Goal: Information Seeking & Learning: Compare options

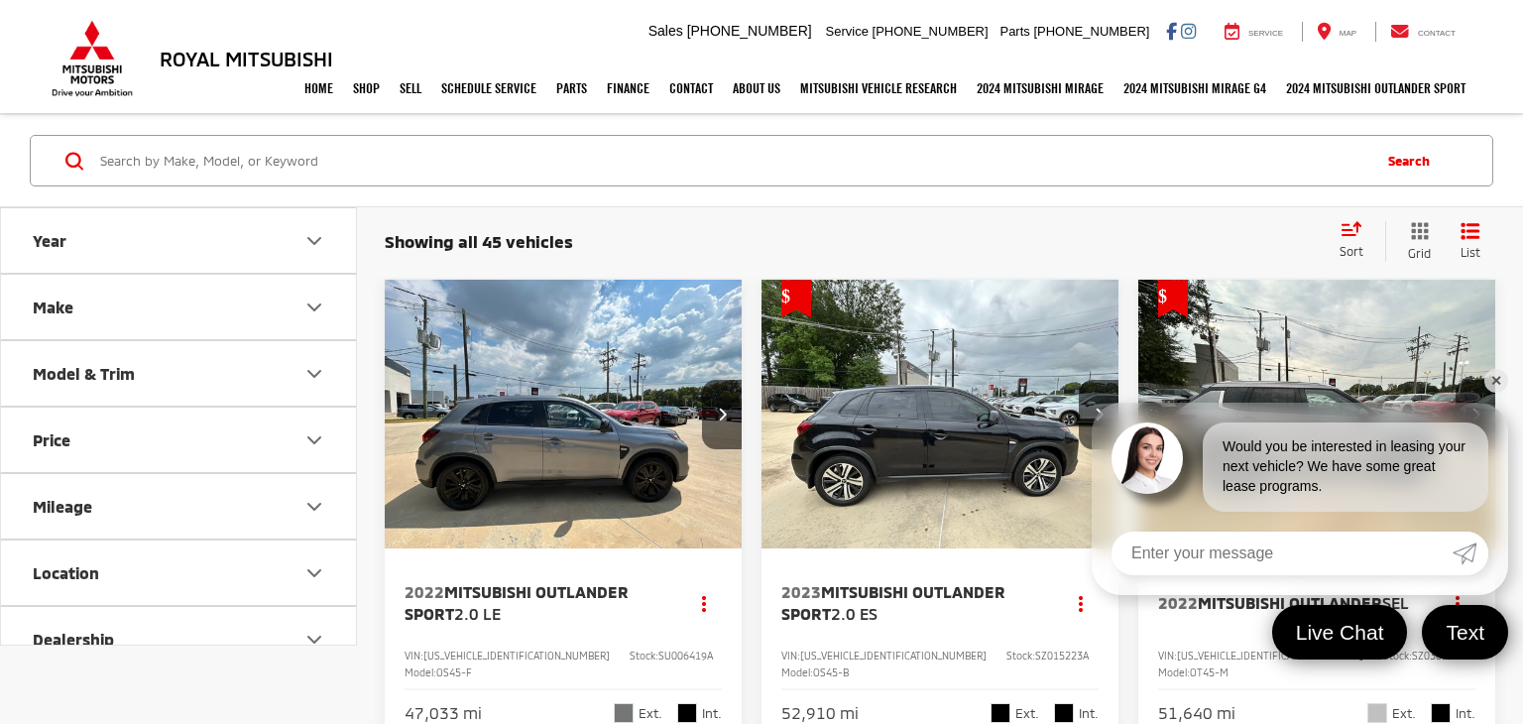
click at [248, 322] on button "Make" at bounding box center [179, 307] width 357 height 64
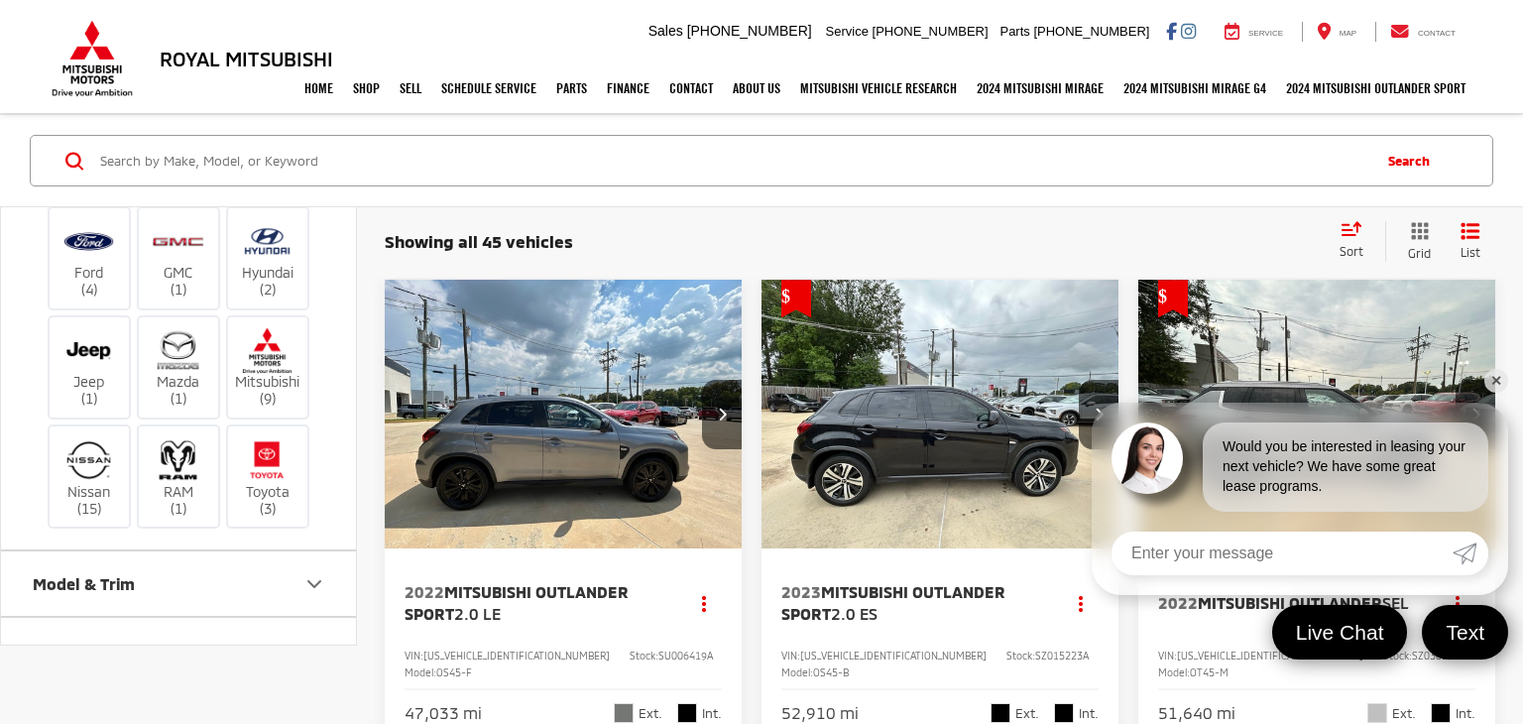
scroll to position [151, 0]
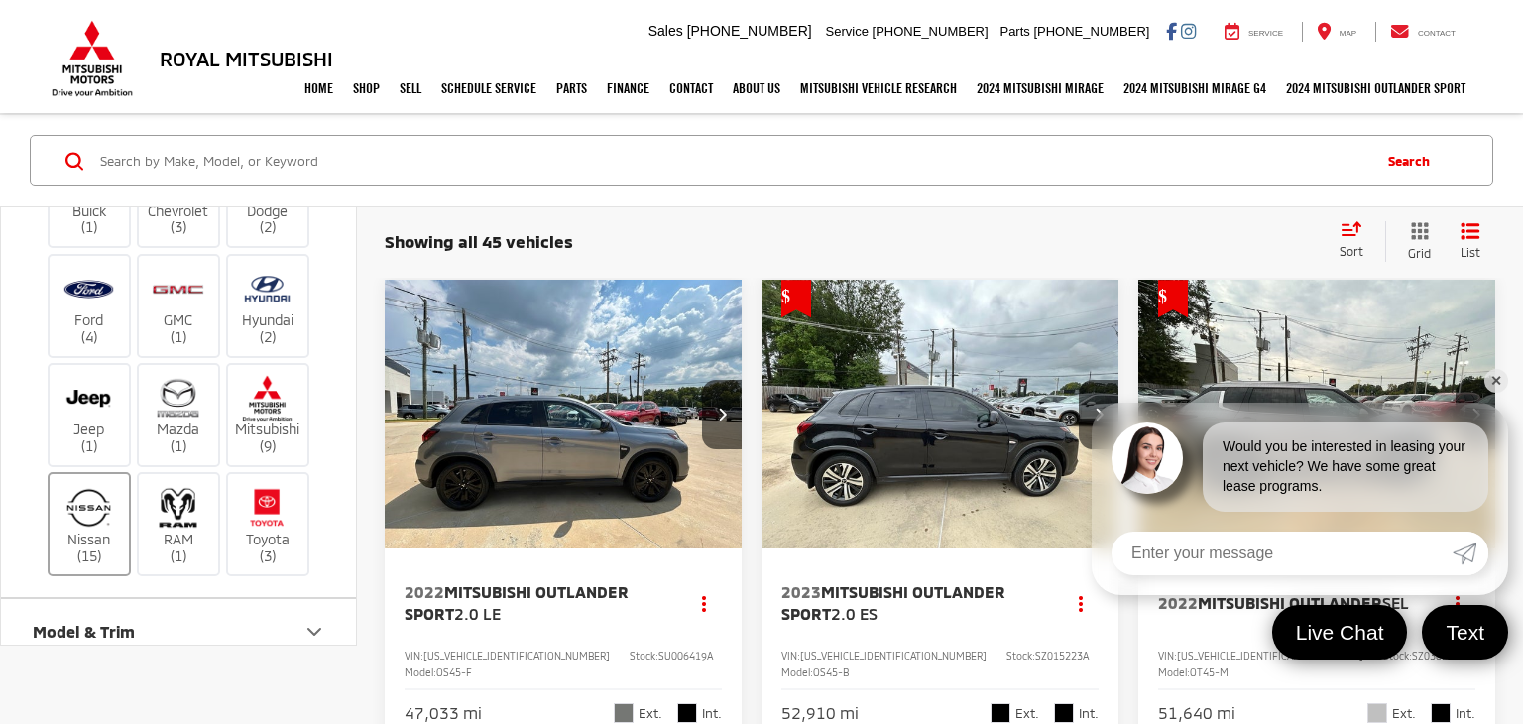
click at [74, 564] on label "Nissan (15)" at bounding box center [90, 524] width 80 height 80
click at [0, 0] on input "Nissan (15)" at bounding box center [0, 0] width 0 height 0
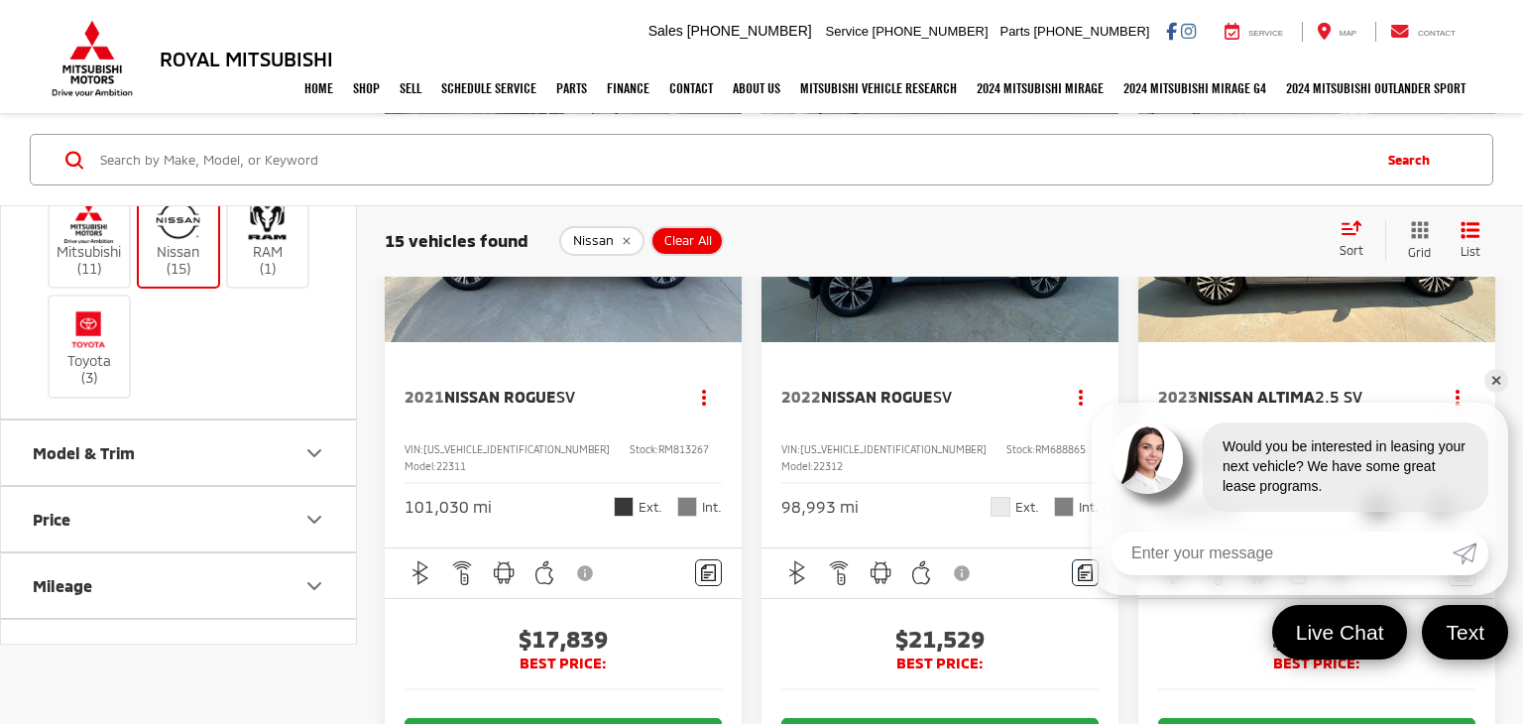
scroll to position [500, 0]
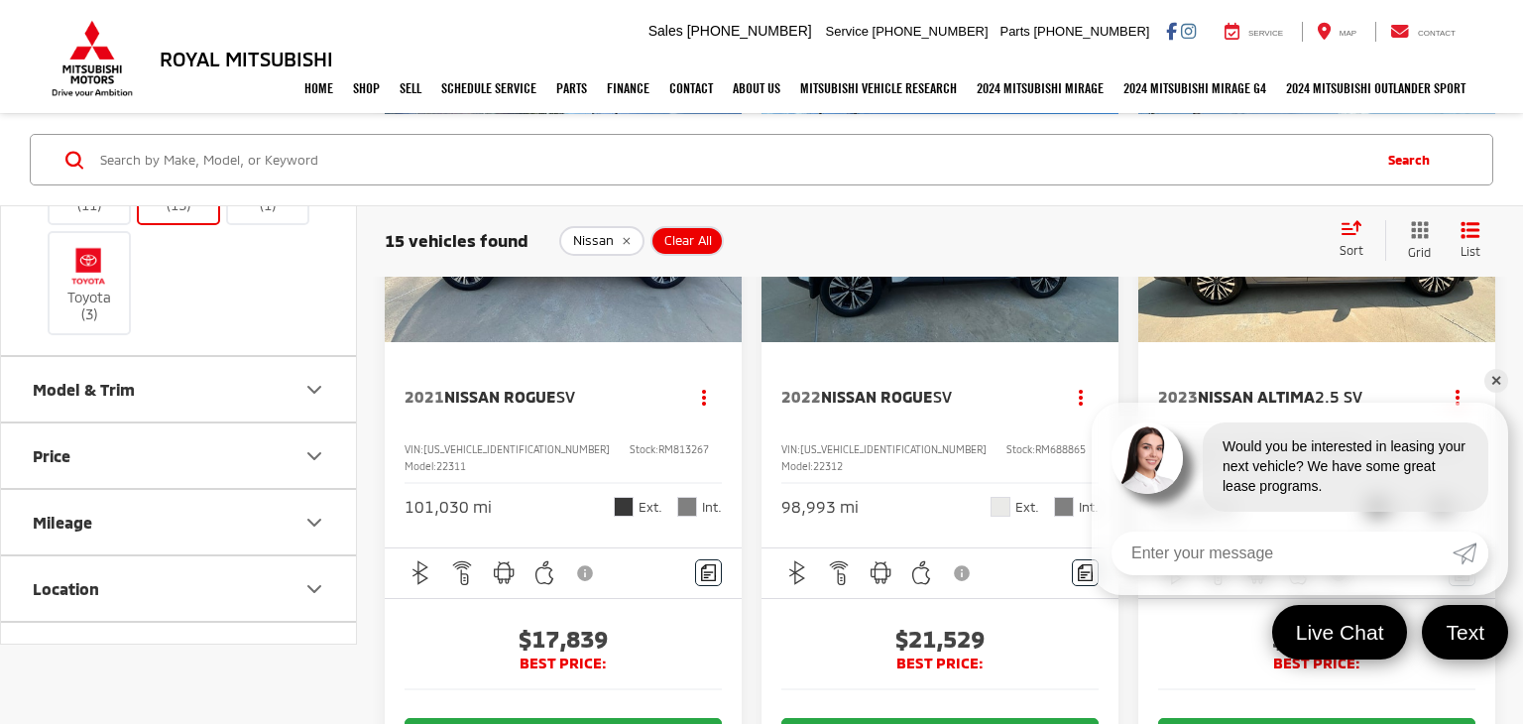
click at [250, 422] on button "Model & Trim" at bounding box center [179, 390] width 357 height 64
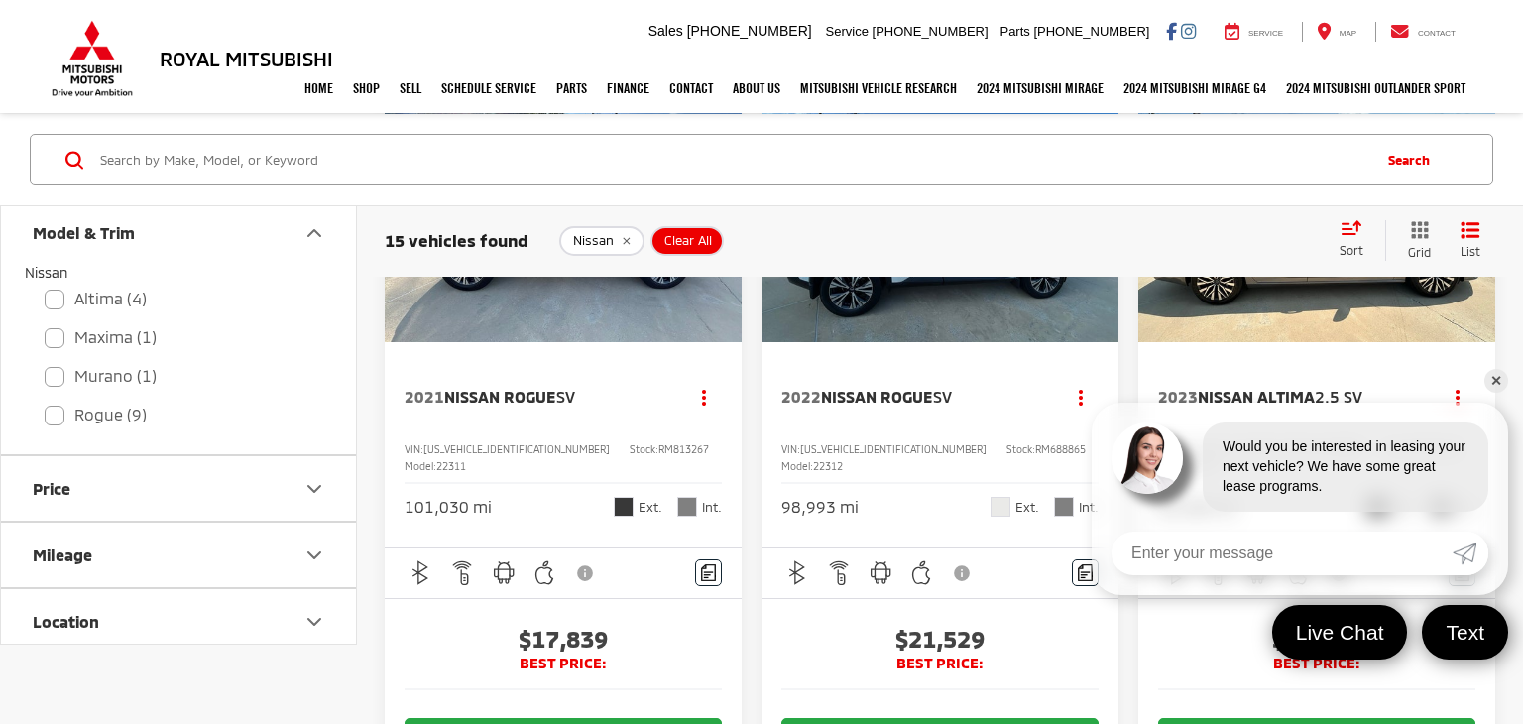
scroll to position [674, 0]
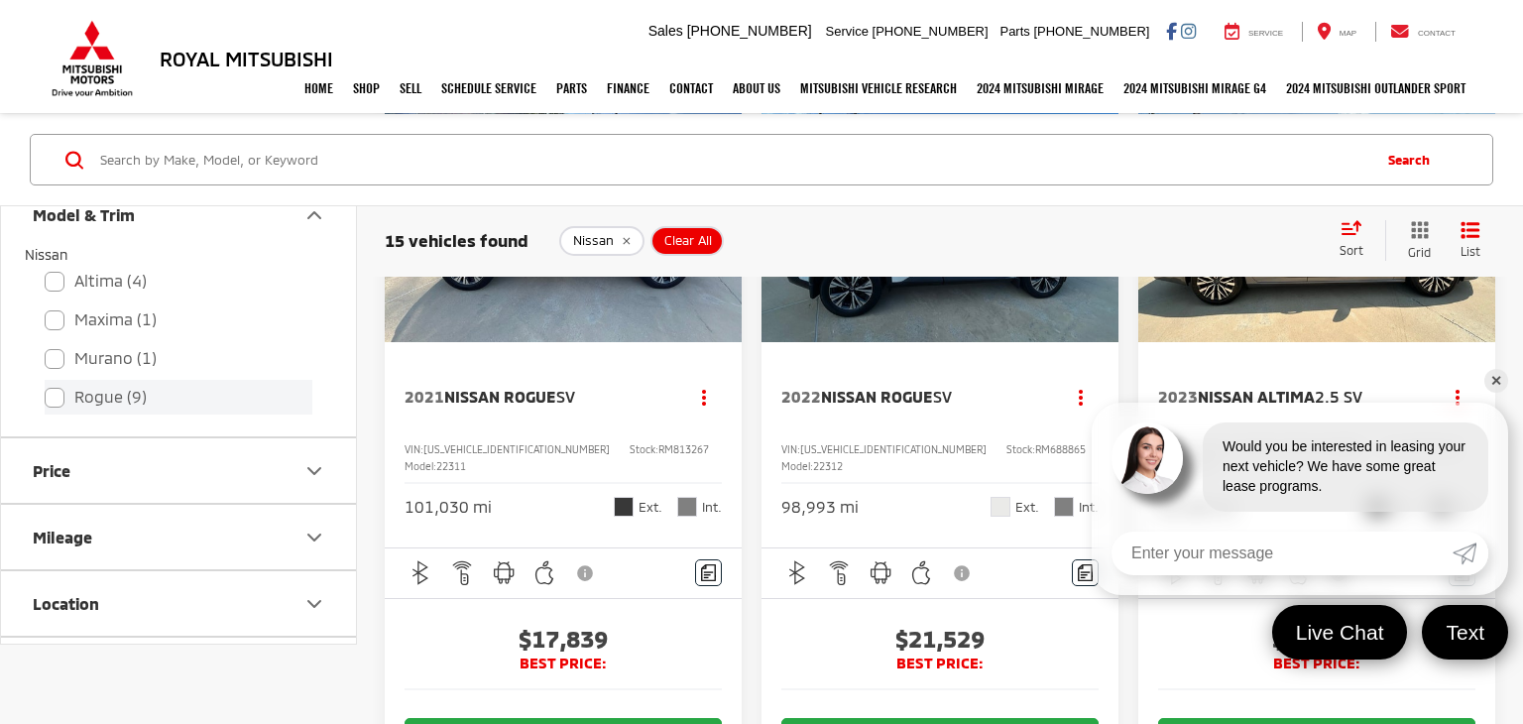
click at [123, 415] on label "Rogue (9)" at bounding box center [179, 398] width 268 height 35
click at [46, 386] on input "Rogue (9)" at bounding box center [45, 385] width 1 height 1
checkbox input "true"
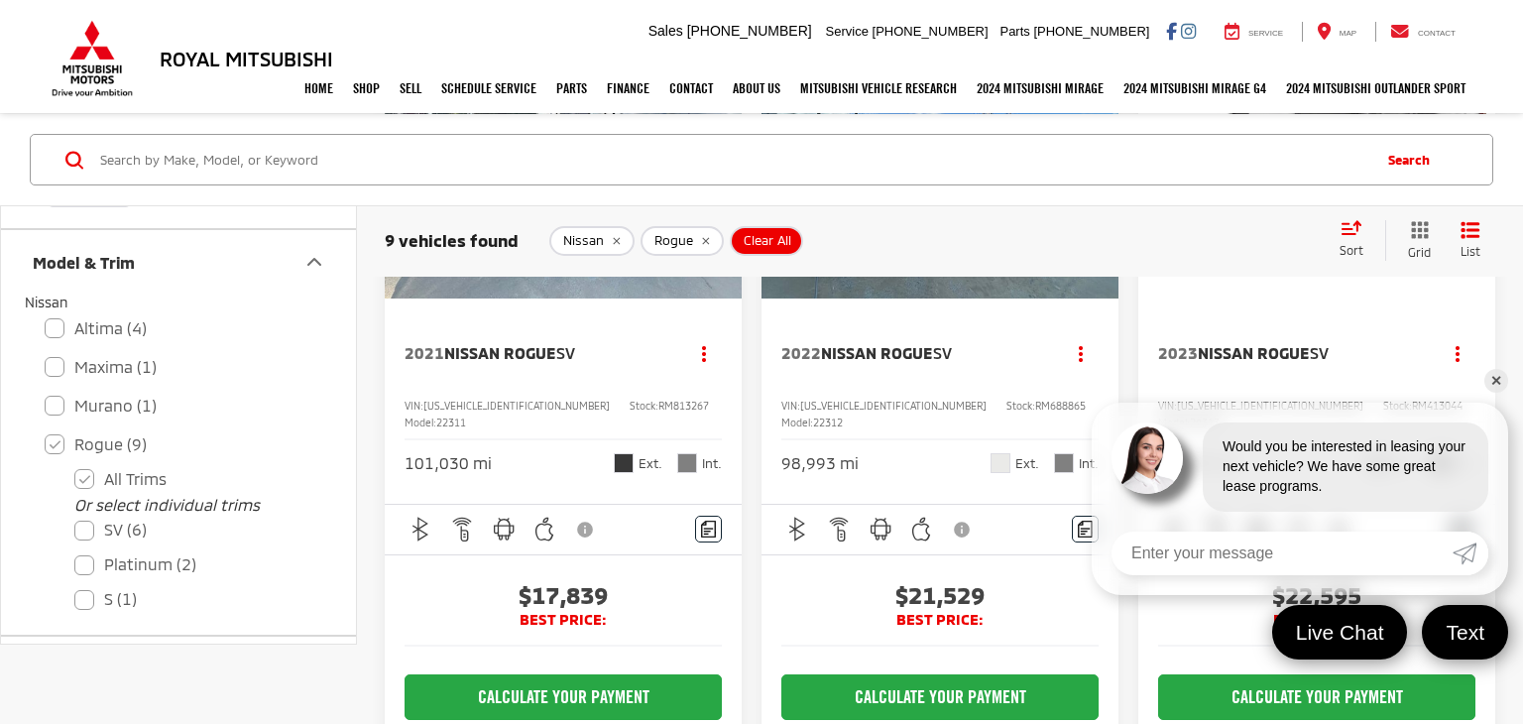
scroll to position [250, 0]
click at [1499, 377] on link "✕" at bounding box center [1496, 381] width 24 height 24
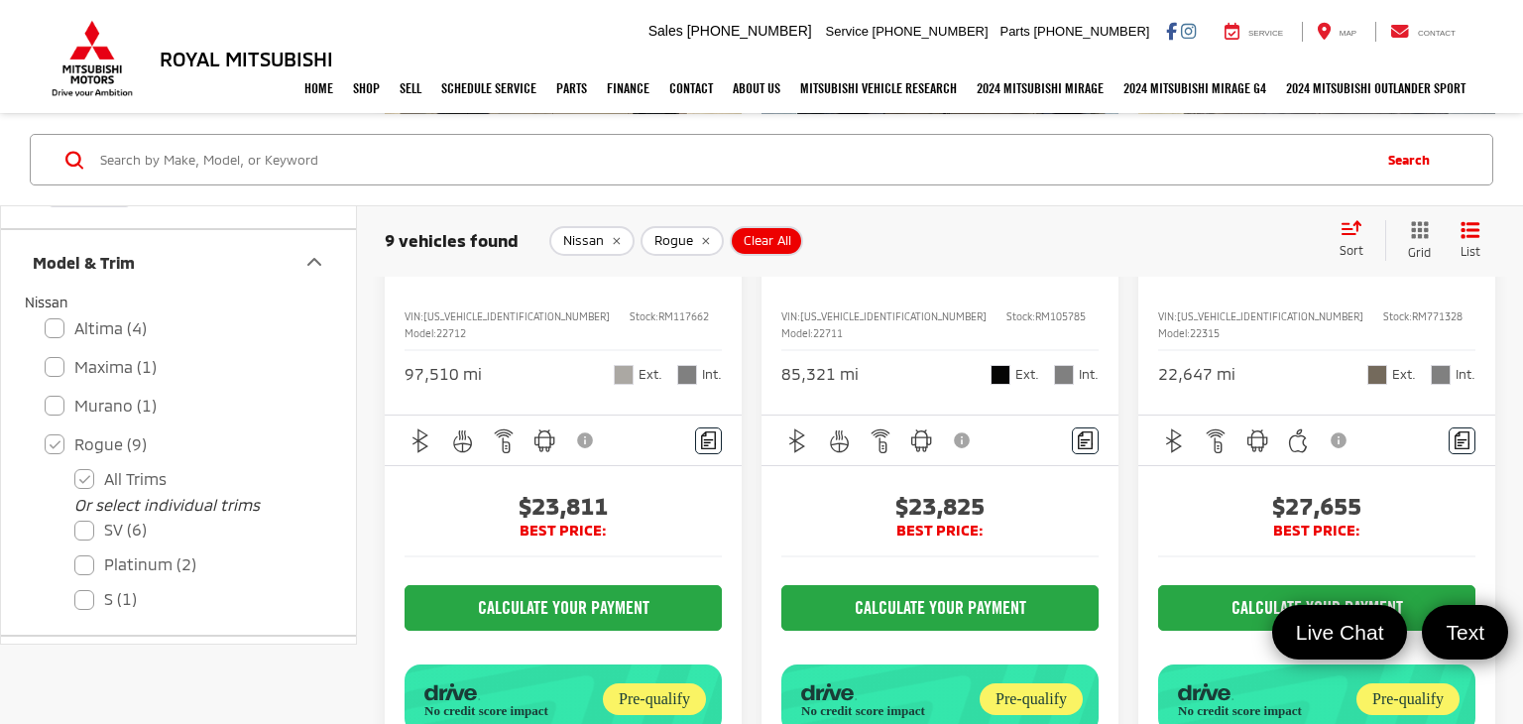
scroll to position [2169, 0]
